Goal: Information Seeking & Learning: Learn about a topic

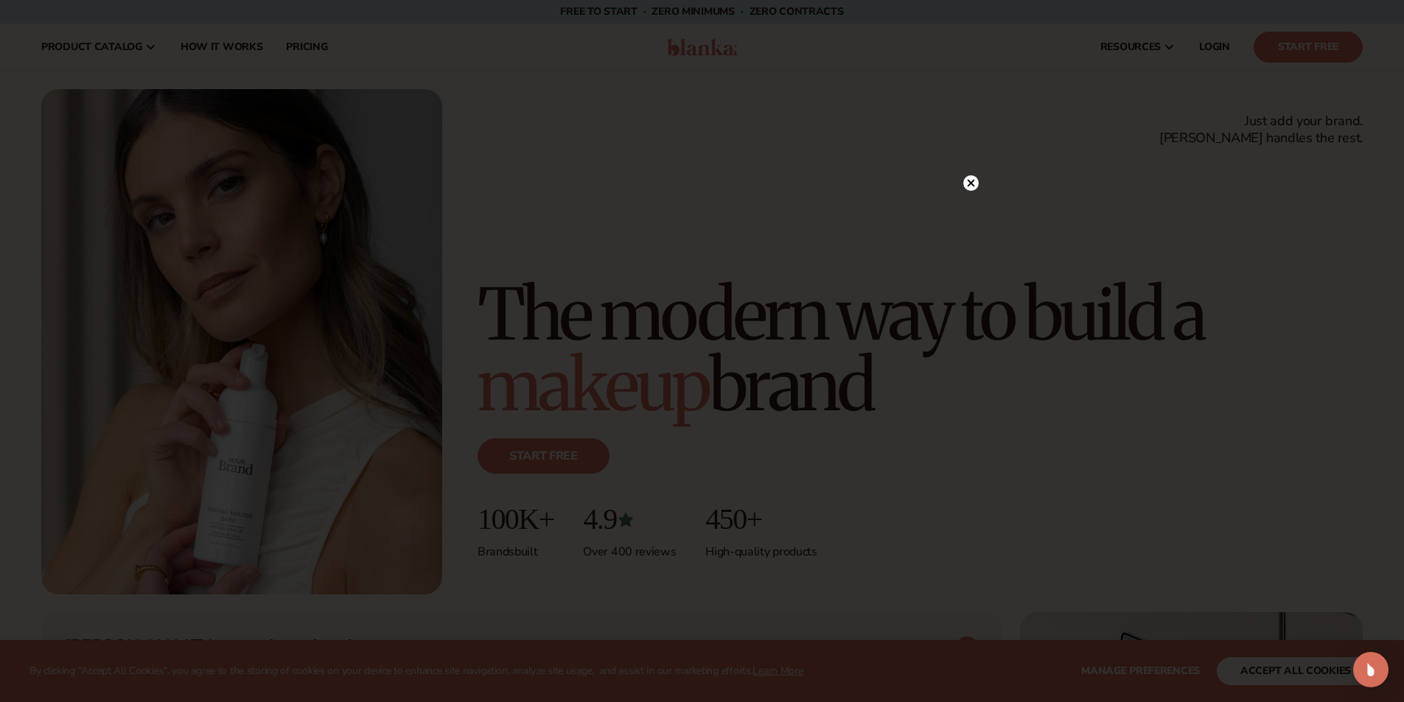
click at [971, 182] on circle at bounding box center [970, 182] width 15 height 15
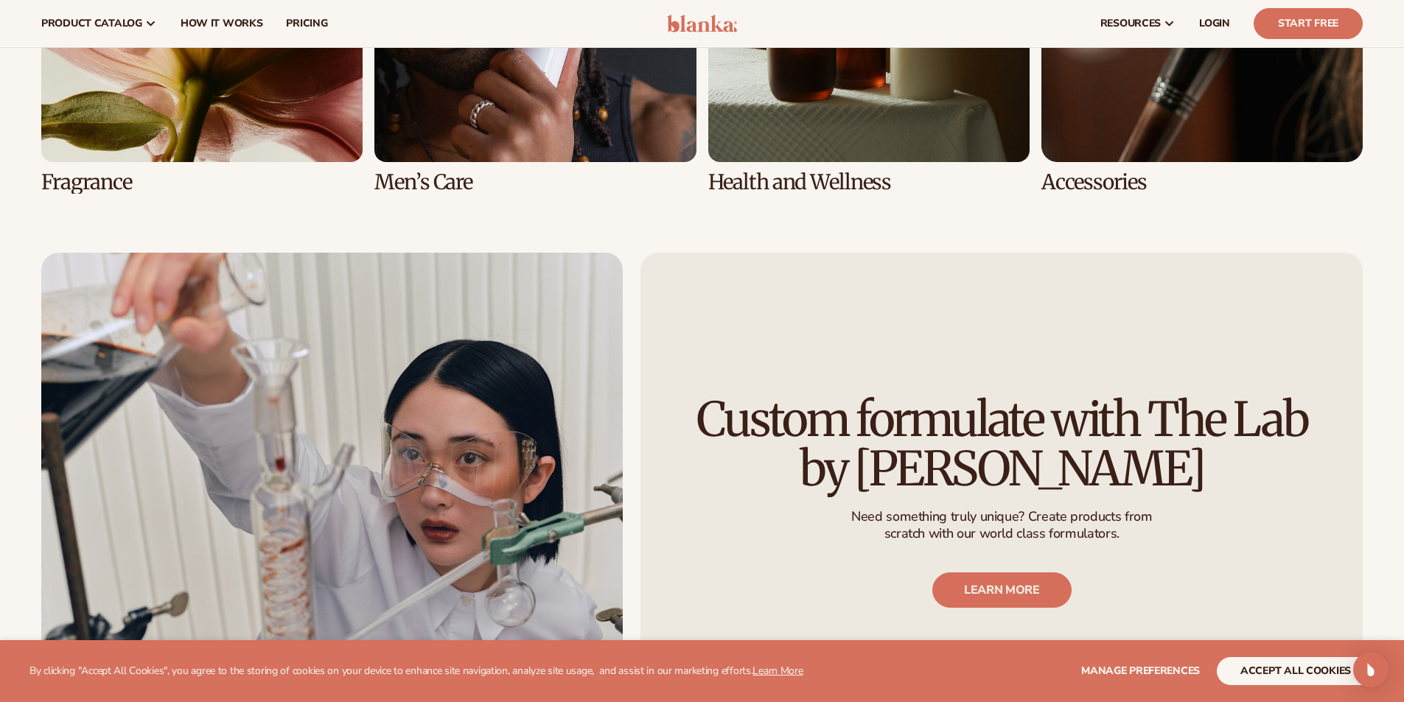
scroll to position [3611, 0]
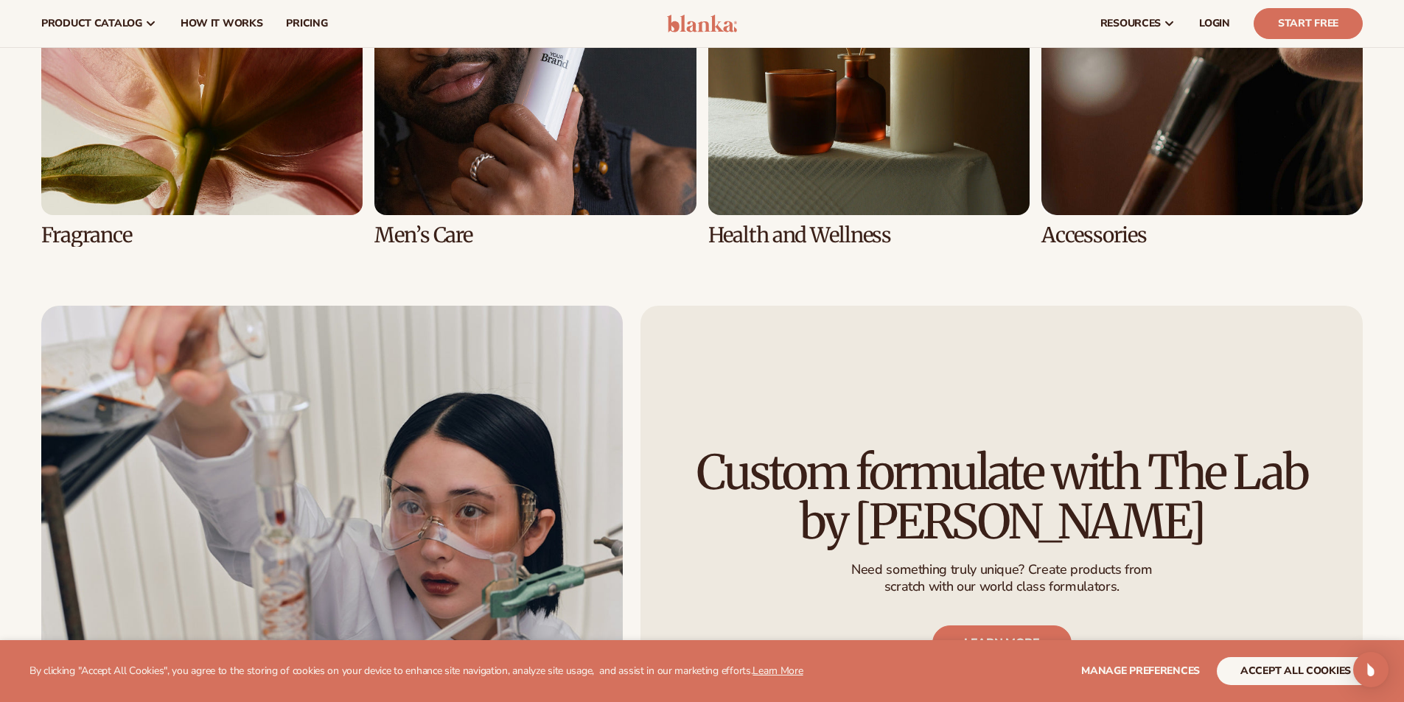
click at [300, 159] on link "5 / 8" at bounding box center [201, 70] width 321 height 353
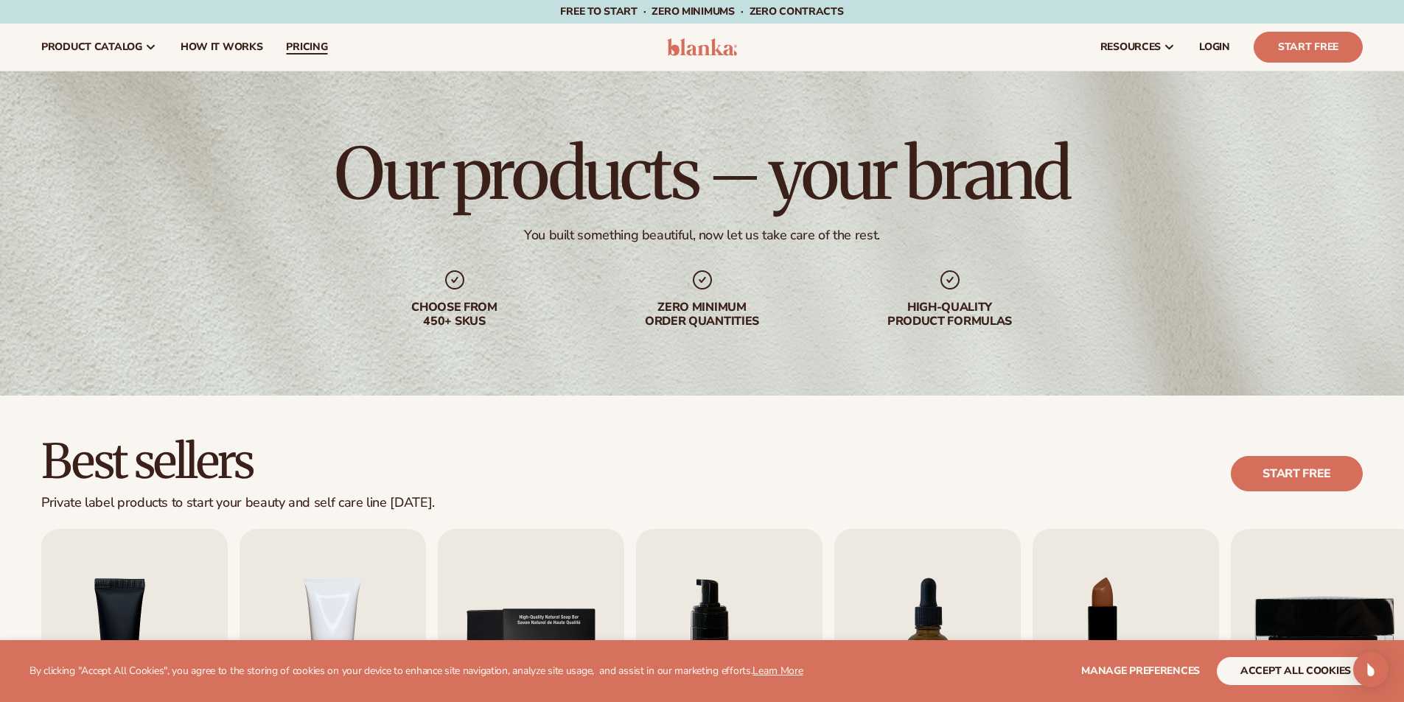
click at [300, 43] on span "pricing" at bounding box center [306, 47] width 41 height 12
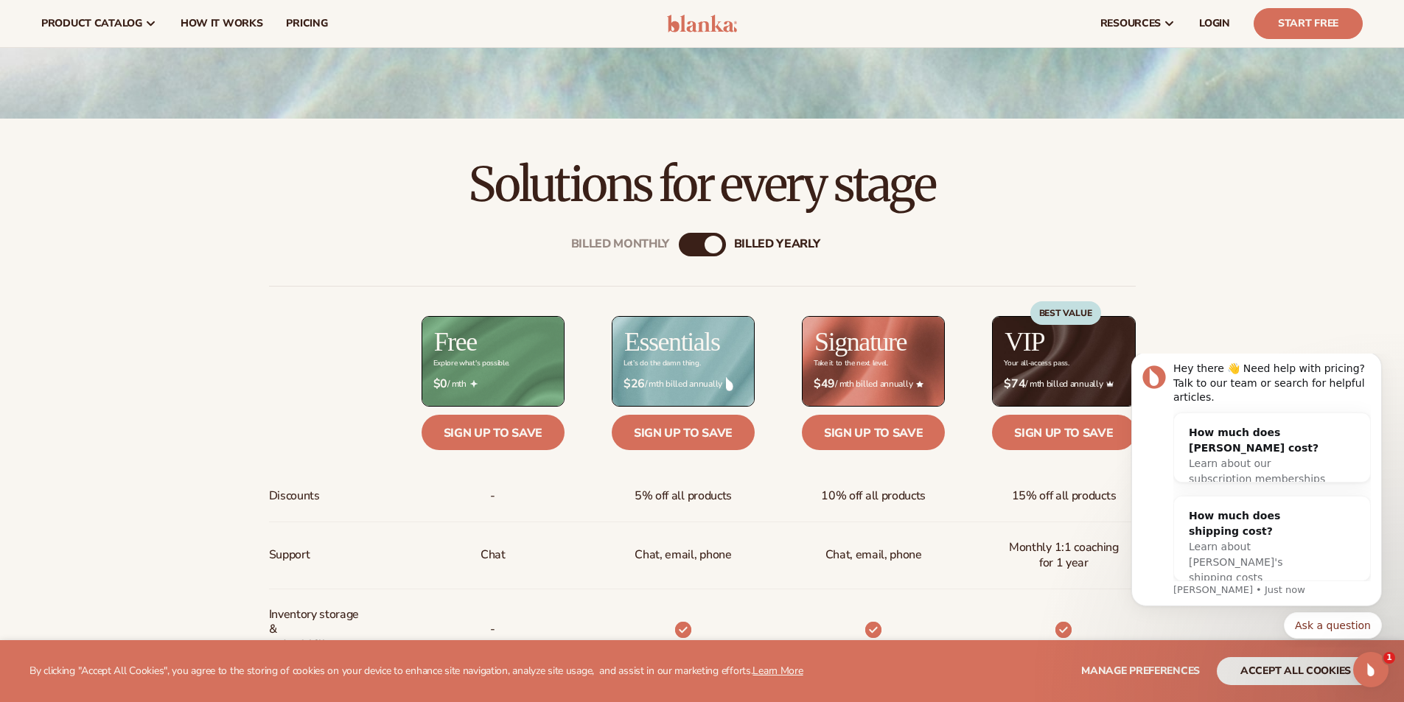
scroll to position [368, 0]
